Goal: Check status

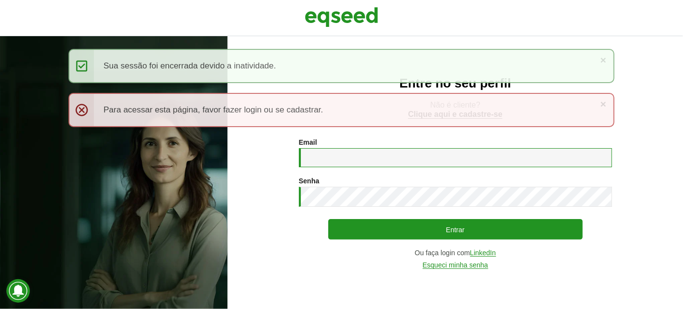
click at [328, 165] on input "Email *" at bounding box center [455, 157] width 313 height 19
type input "**********"
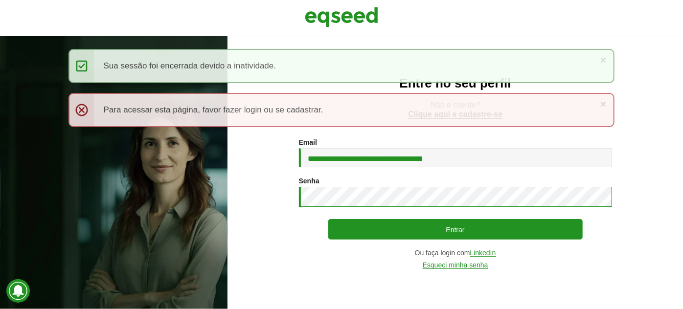
click at [328, 219] on button "Entrar" at bounding box center [455, 229] width 254 height 21
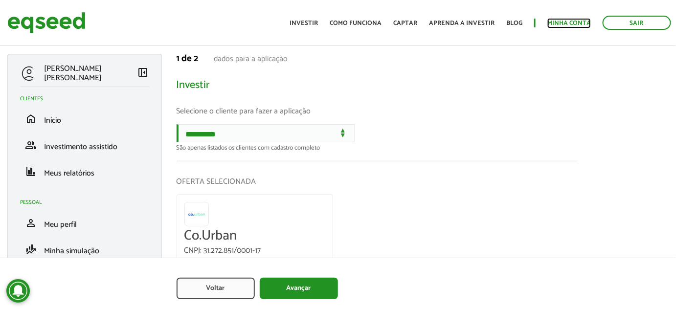
click at [564, 20] on link "Minha conta" at bounding box center [569, 23] width 44 height 6
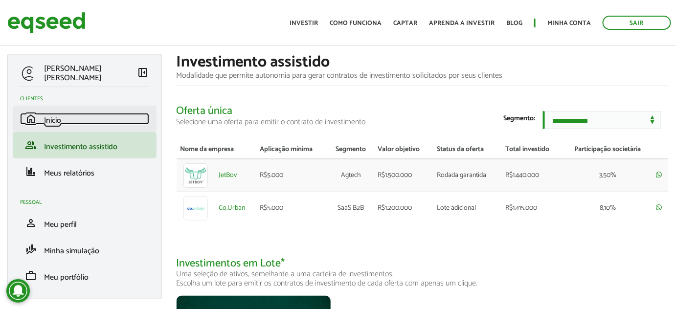
click at [70, 115] on link "home Início" at bounding box center [84, 119] width 129 height 12
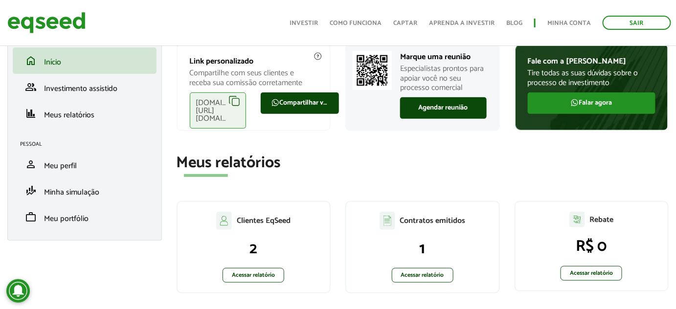
scroll to position [89, 0]
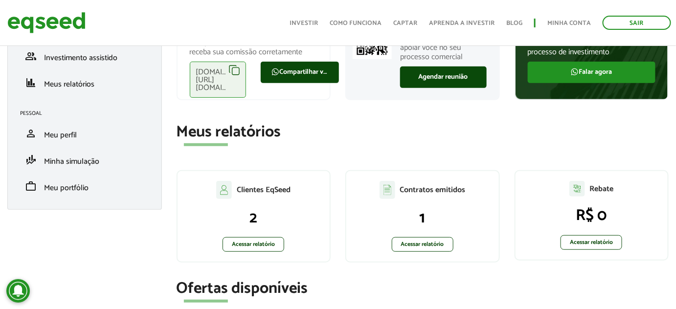
click at [424, 252] on div "Contratos emitidos 1 Acessar relatório" at bounding box center [422, 216] width 155 height 92
click at [424, 250] on link "Acessar relatório" at bounding box center [423, 244] width 62 height 15
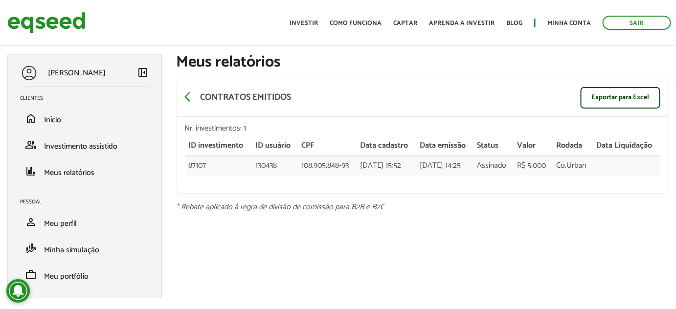
click at [473, 154] on th "Data emissão" at bounding box center [444, 146] width 57 height 20
click at [385, 181] on div "ID investimento ID usuário CPF Data cadastro Data emissão Status Valor Rodada D…" at bounding box center [423, 160] width 476 height 49
click at [513, 166] on td "Assinado" at bounding box center [494, 166] width 40 height 20
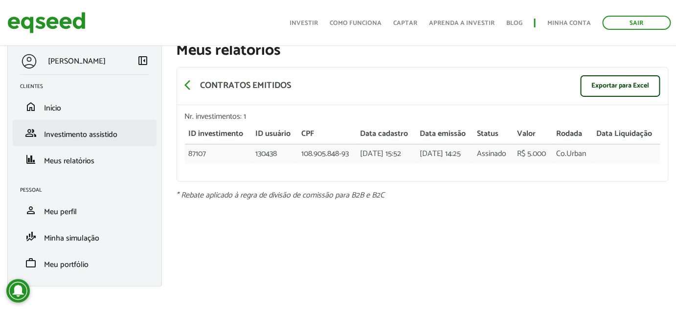
scroll to position [19, 0]
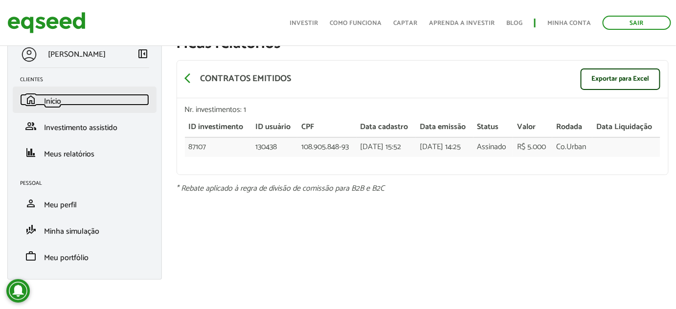
click at [64, 100] on link "home Início" at bounding box center [84, 100] width 129 height 12
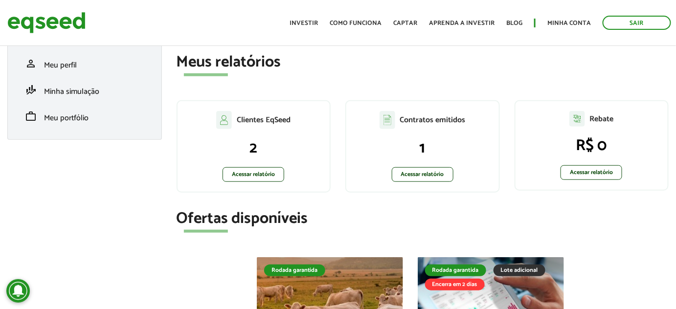
scroll to position [178, 0]
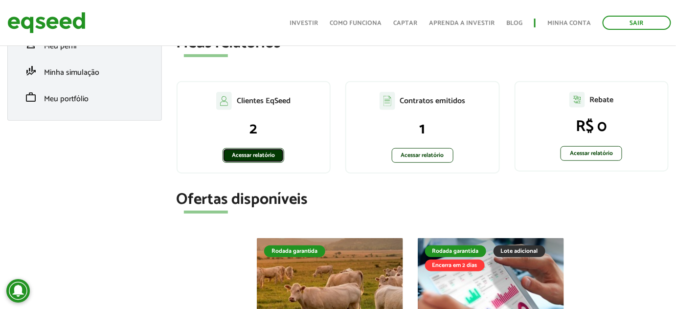
click at [257, 156] on link "Acessar relatório" at bounding box center [254, 155] width 62 height 15
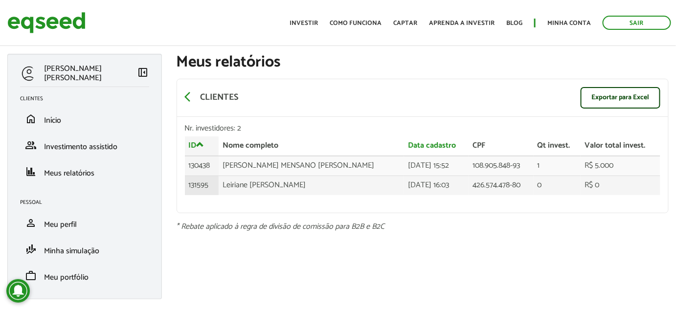
click at [256, 185] on td "Leiriane Cristina Alves Silva" at bounding box center [311, 185] width 185 height 19
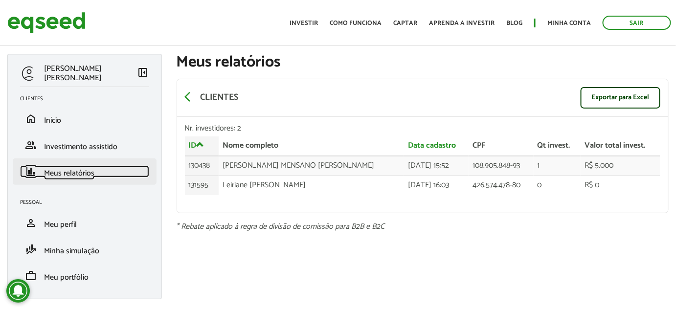
click at [72, 170] on span "Meus relatórios" at bounding box center [69, 173] width 50 height 13
